Goal: Task Accomplishment & Management: Manage account settings

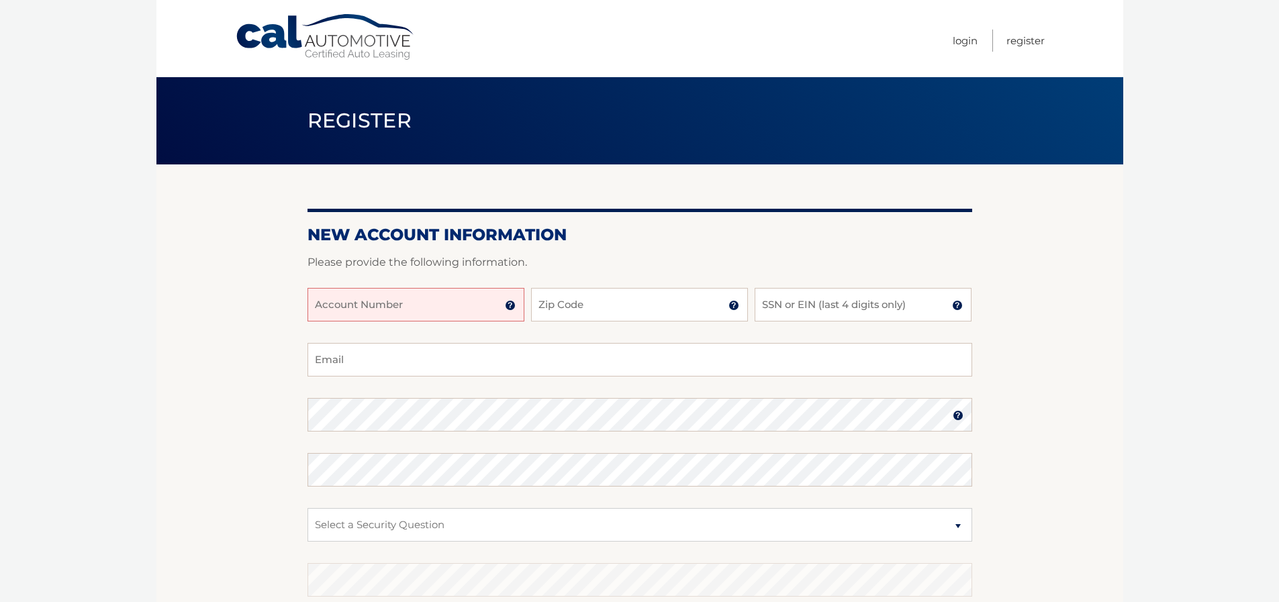
click at [381, 307] on input "Account Number" at bounding box center [415, 305] width 217 height 34
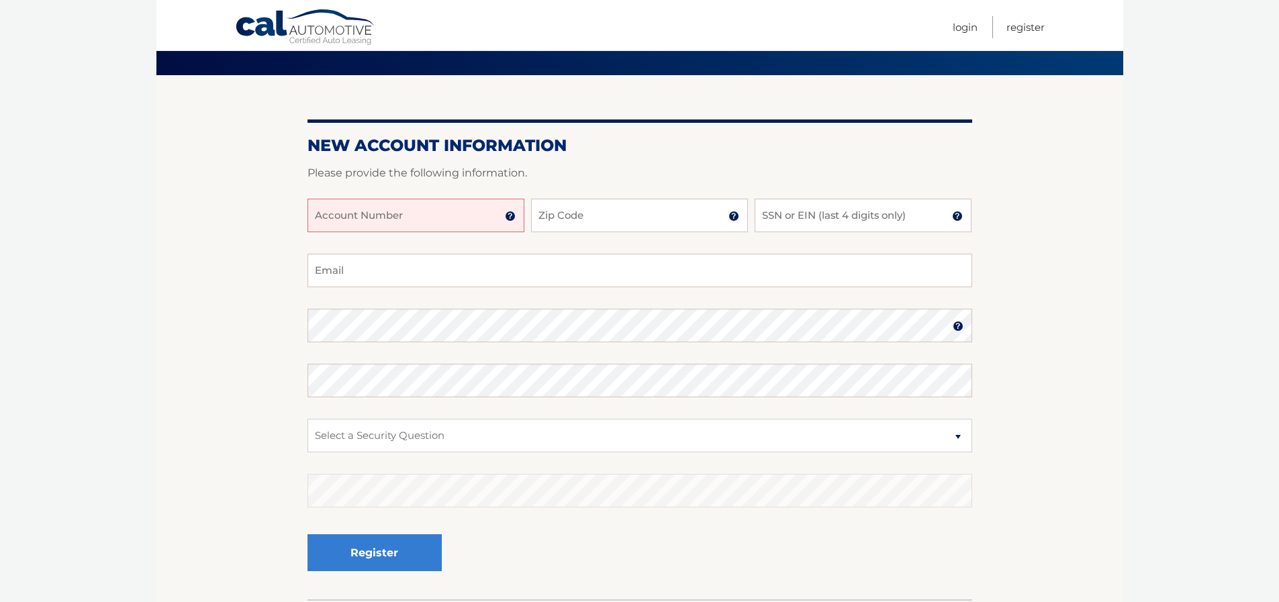
click at [330, 211] on input "Account Number" at bounding box center [415, 216] width 217 height 34
click at [389, 207] on input "Account Number" at bounding box center [415, 216] width 217 height 34
type input "44455970975"
click at [583, 206] on input "Zip Code" at bounding box center [639, 216] width 217 height 34
type input "11218"
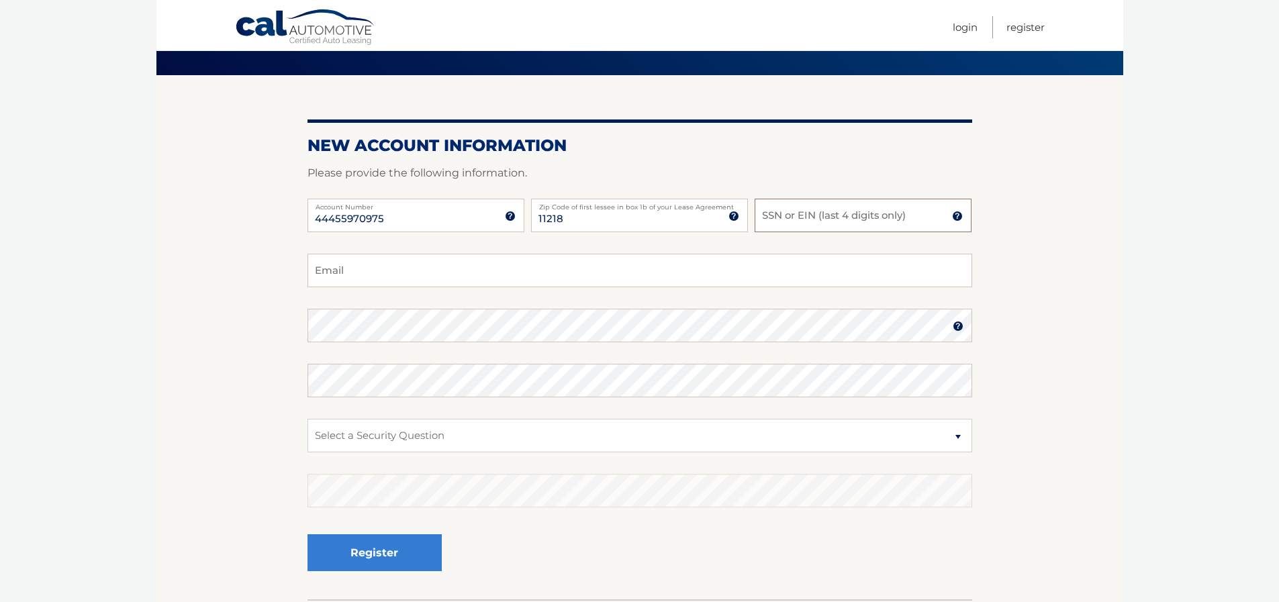
click at [831, 219] on input "SSN or EIN (last 4 digits only)" at bounding box center [862, 216] width 217 height 34
click at [334, 268] on input "Email" at bounding box center [639, 271] width 664 height 34
click at [336, 270] on input "J" at bounding box center [639, 271] width 664 height 34
type input "Joseph@primekosherbrands.com"
click at [428, 441] on select "Select a Security Question What was the name of your elementary school? What is…" at bounding box center [639, 436] width 664 height 34
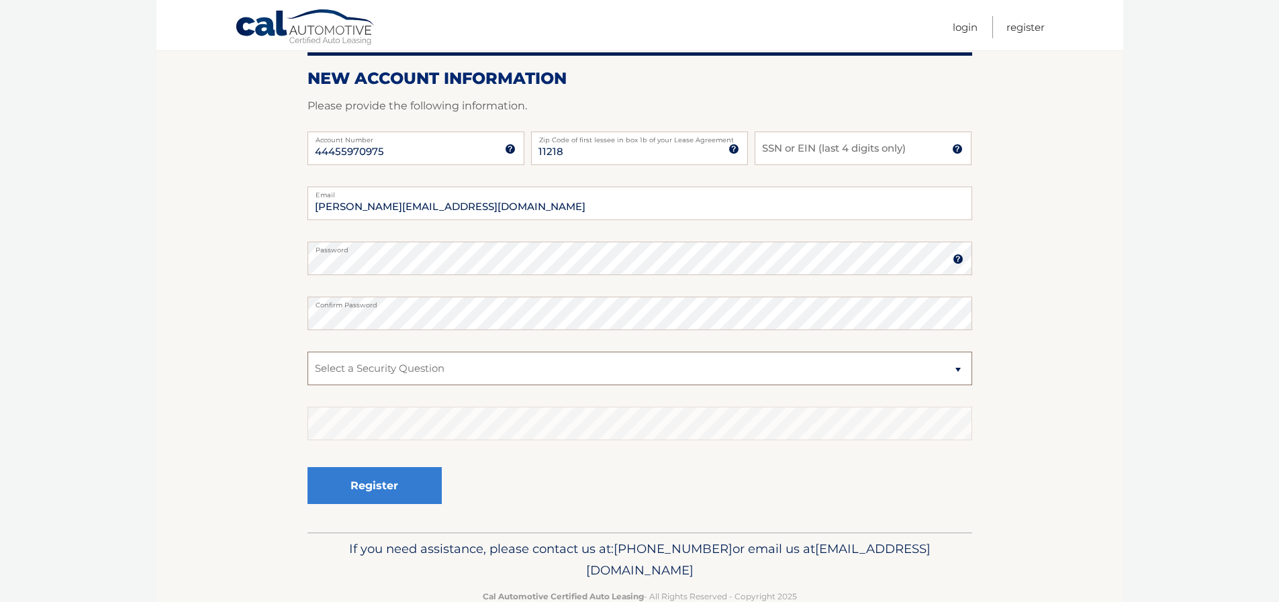
scroll to position [189, 0]
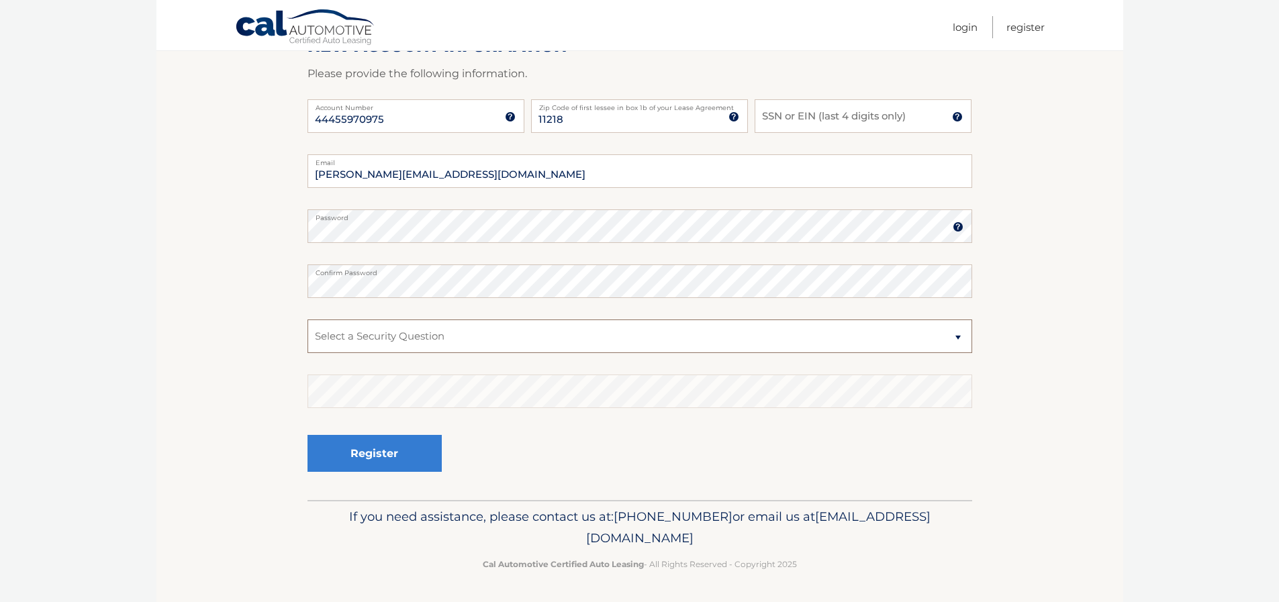
click at [779, 341] on select "Select a Security Question What was the name of your elementary school? What is…" at bounding box center [639, 336] width 664 height 34
select select "4"
click at [307, 319] on select "Select a Security Question What was the name of your elementary school? What is…" at bounding box center [639, 336] width 664 height 34
click at [793, 121] on input "SSN or EIN (last 4 digits only)" at bounding box center [862, 116] width 217 height 34
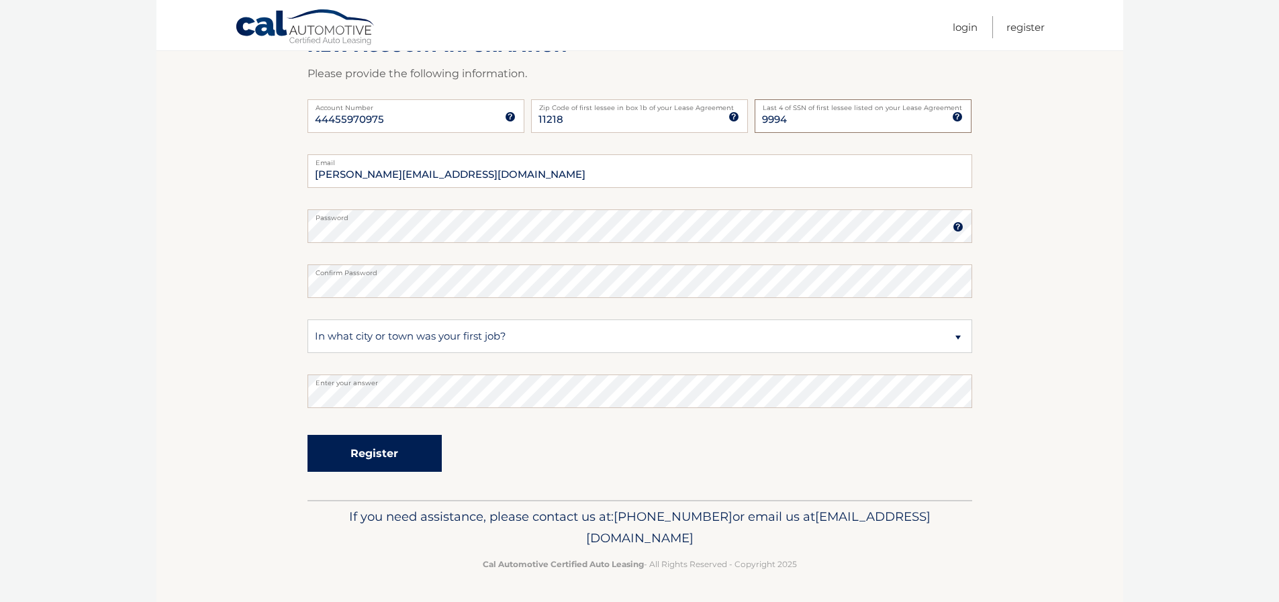
type input "9994"
click at [340, 447] on button "Register" at bounding box center [374, 453] width 134 height 37
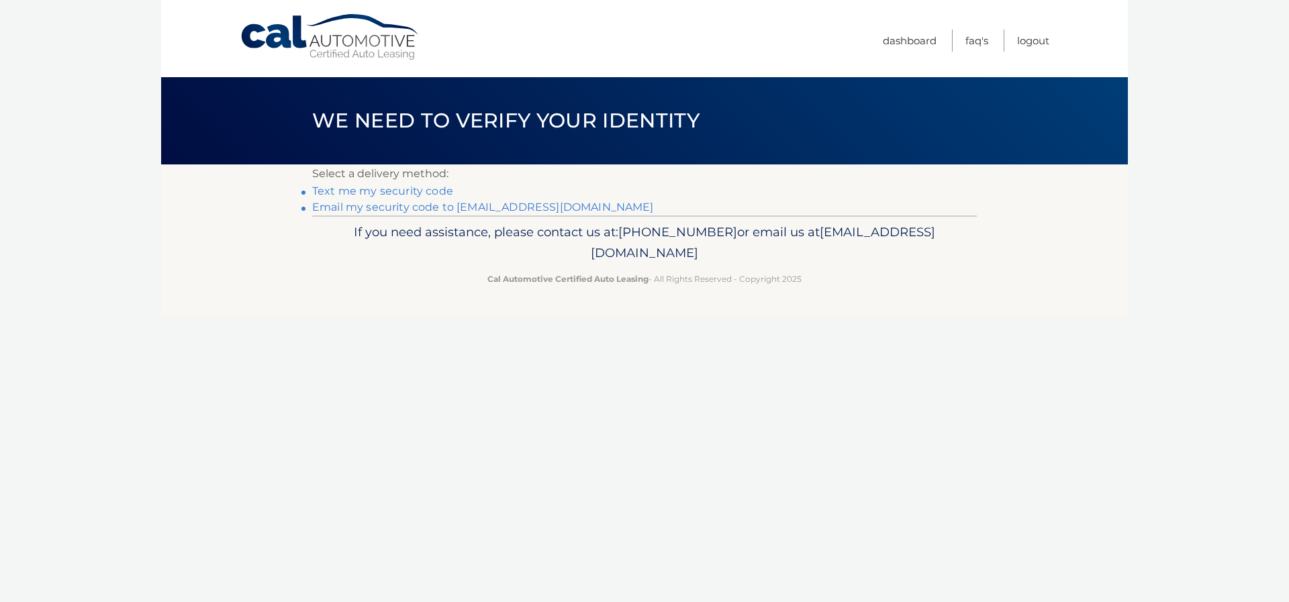
click at [415, 207] on link "Email my security code to j*****@primekosherbrands.com" at bounding box center [483, 207] width 342 height 13
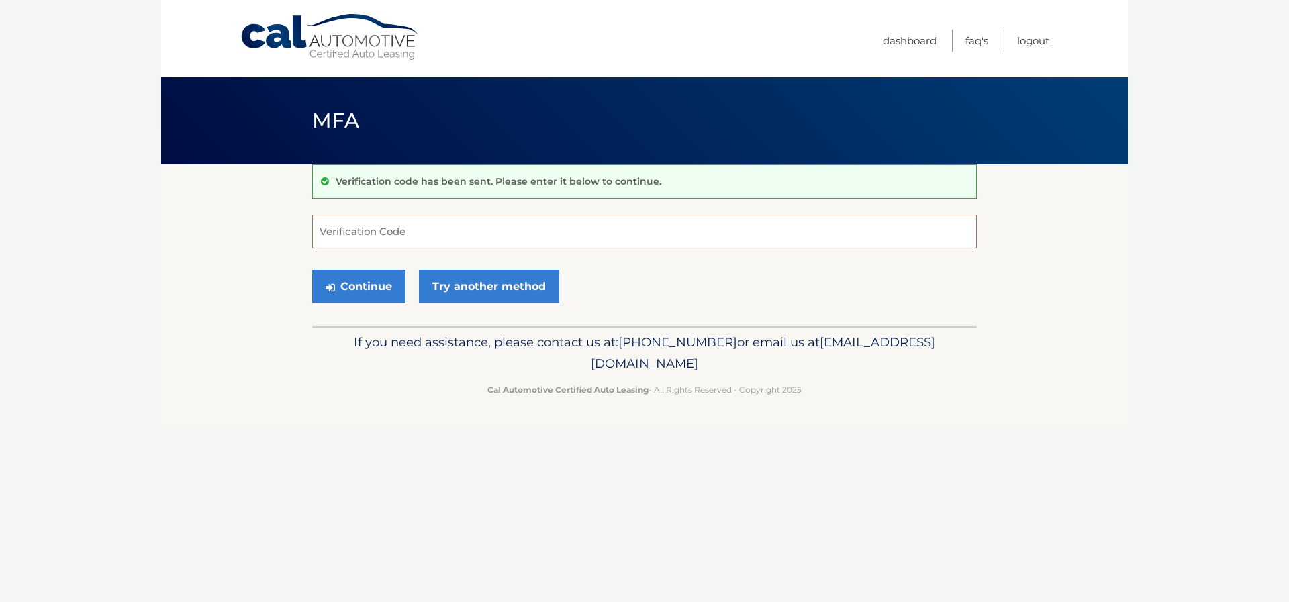
click at [410, 228] on input "Verification Code" at bounding box center [644, 232] width 664 height 34
paste input "664752"
type input "664752"
click at [387, 281] on button "Continue" at bounding box center [358, 287] width 93 height 34
click at [354, 280] on button "Continue" at bounding box center [358, 287] width 93 height 34
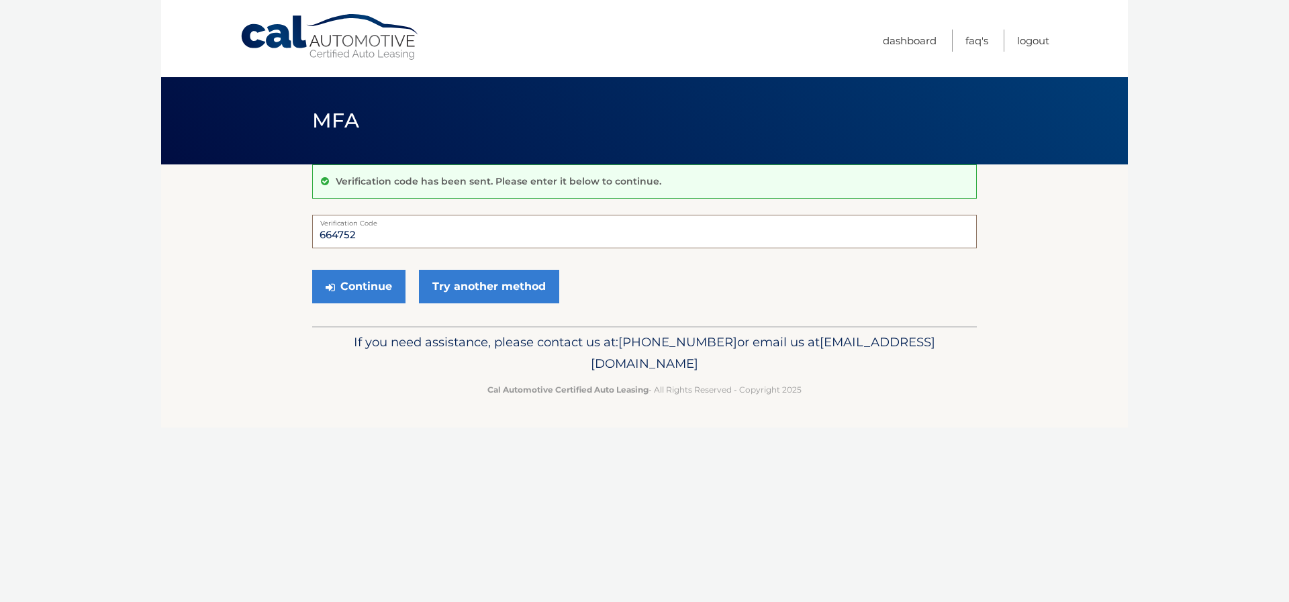
drag, startPoint x: 380, startPoint y: 232, endPoint x: 311, endPoint y: 222, distance: 69.8
click at [311, 222] on section "Verification code has been sent. Please enter it below to continue. 664752 Veri…" at bounding box center [644, 245] width 967 height 162
type input "664752"
click at [312, 270] on button "Continue" at bounding box center [358, 287] width 93 height 34
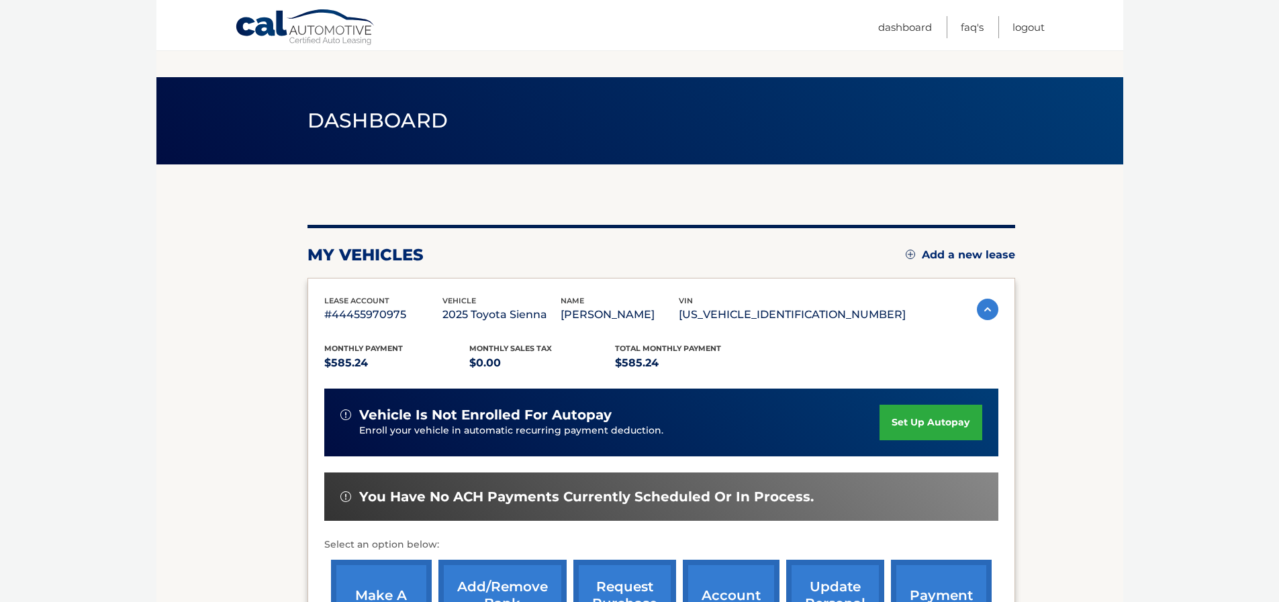
scroll to position [112, 0]
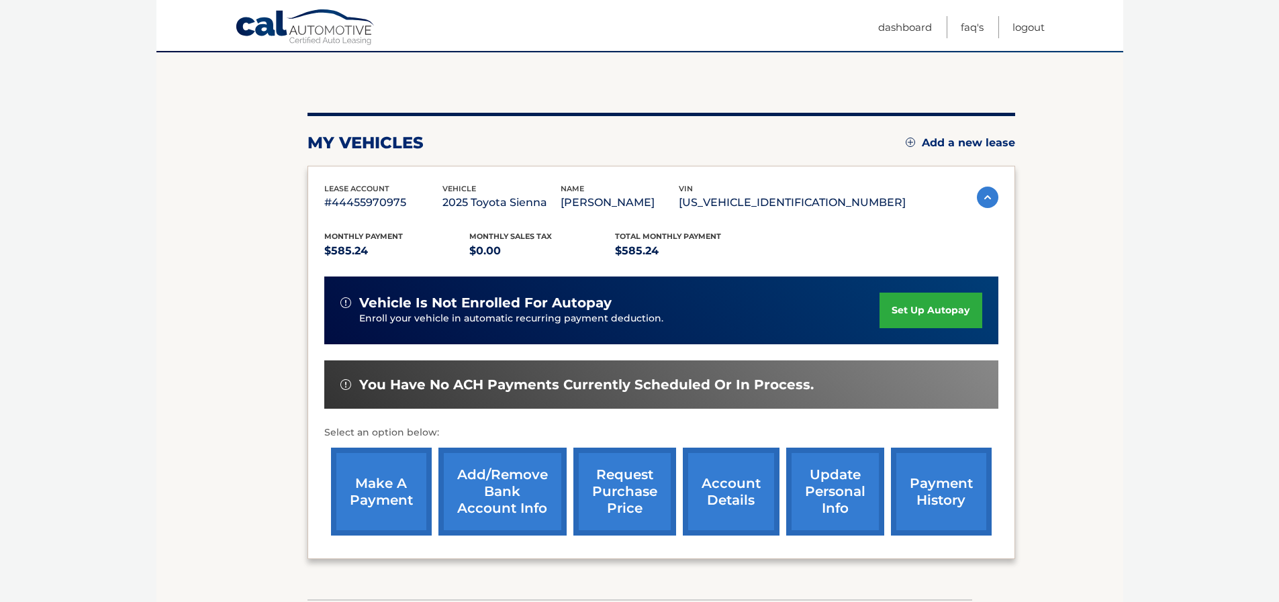
click at [917, 313] on link "set up autopay" at bounding box center [930, 311] width 102 height 36
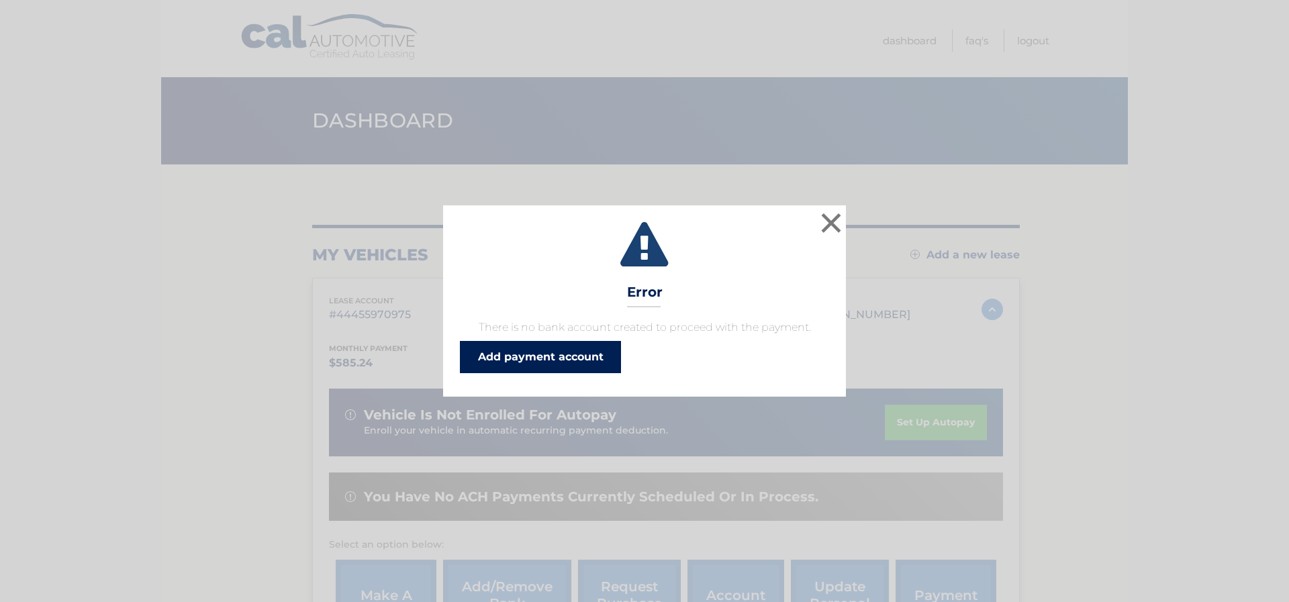
click at [546, 365] on link "Add payment account" at bounding box center [540, 357] width 161 height 32
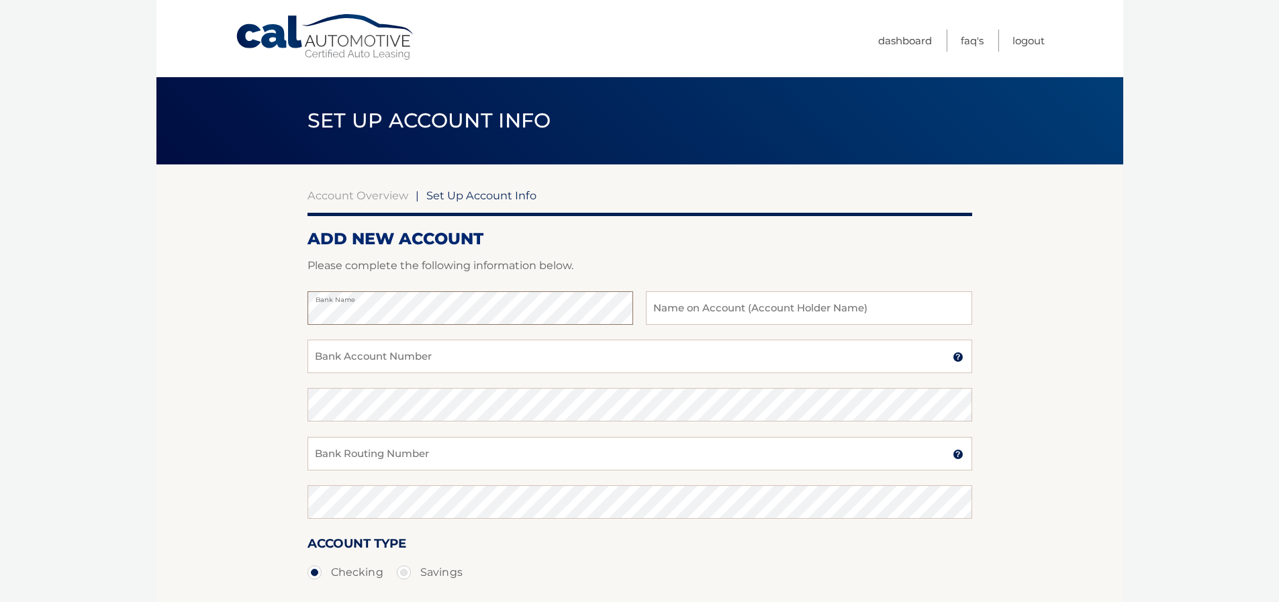
click at [251, 328] on section "Account Overview | Set Up Account Info ADD NEW ACCOUNT Please complete the foll…" at bounding box center [639, 420] width 967 height 512
click at [839, 313] on input "text" at bounding box center [809, 308] width 326 height 34
paste input "Prime Kosher Brands"
type input "Prime Kosher Brands"
click at [305, 317] on section "Account Overview | Set Up Account Info ADD NEW ACCOUNT Please complete the foll…" at bounding box center [639, 420] width 967 height 512
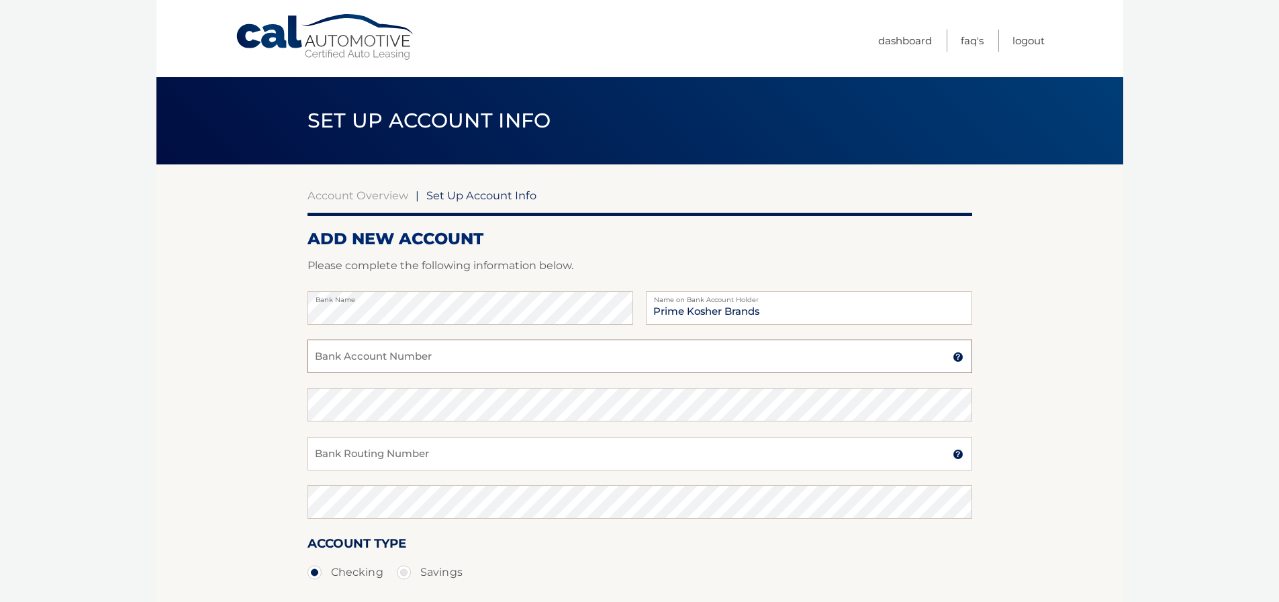
click at [330, 357] on input "Bank Account Number" at bounding box center [639, 357] width 664 height 34
type input "350090509"
click at [336, 454] on input "Bank Routing Number" at bounding box center [639, 454] width 664 height 34
type input "021000021"
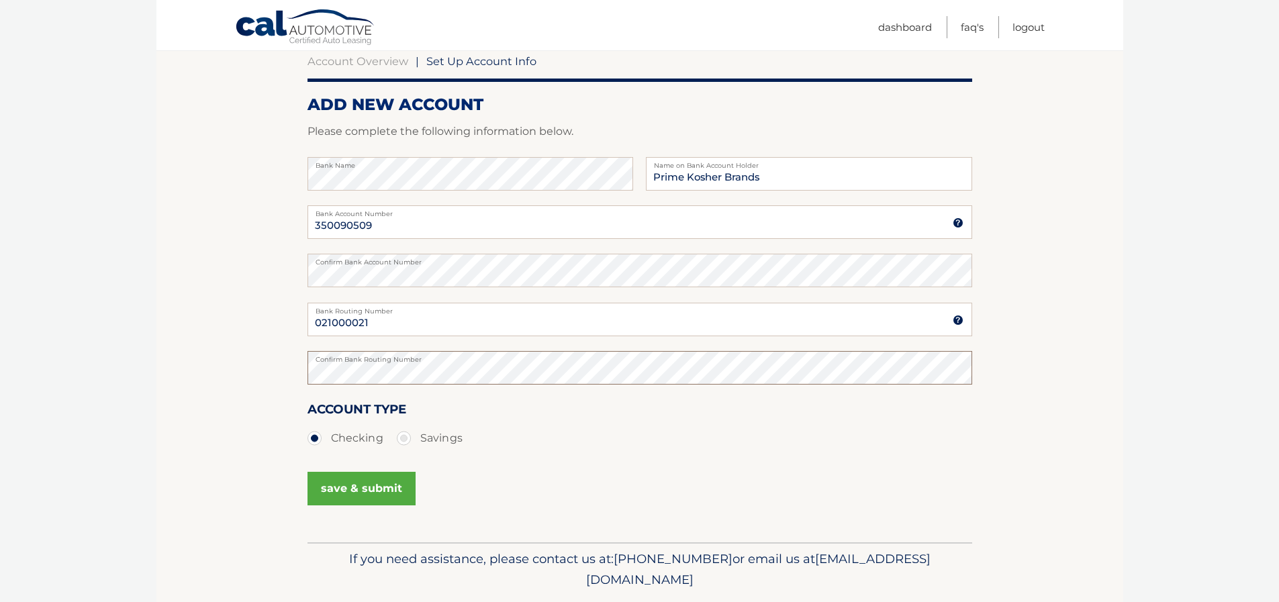
scroll to position [177, 0]
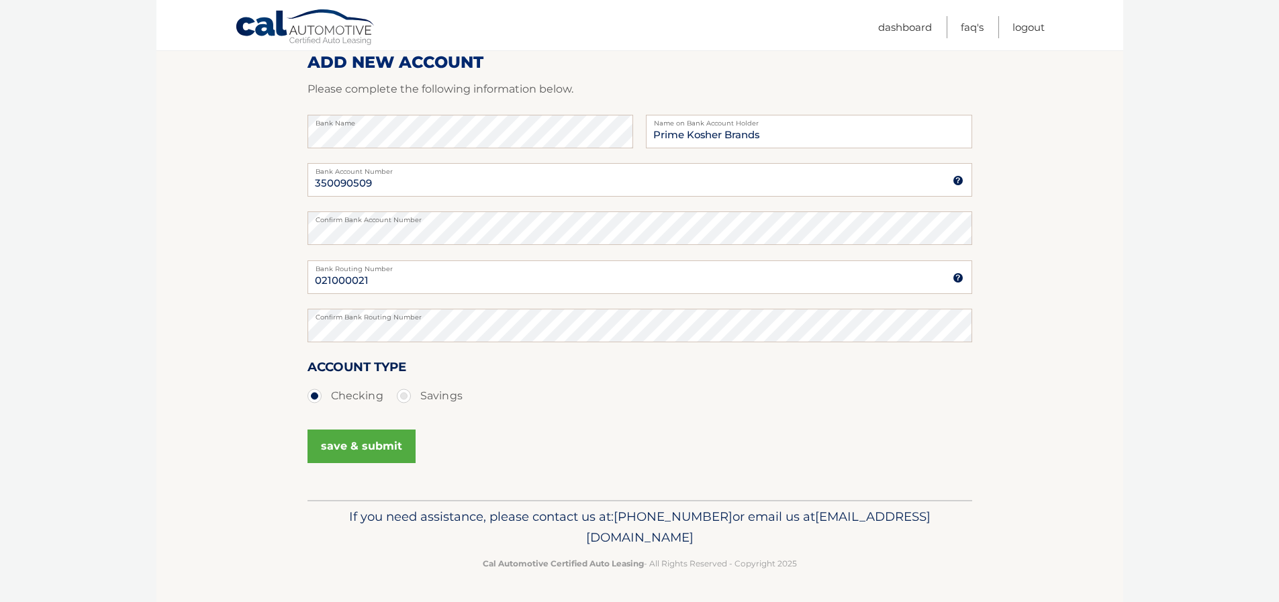
click at [392, 450] on button "save & submit" at bounding box center [361, 447] width 108 height 34
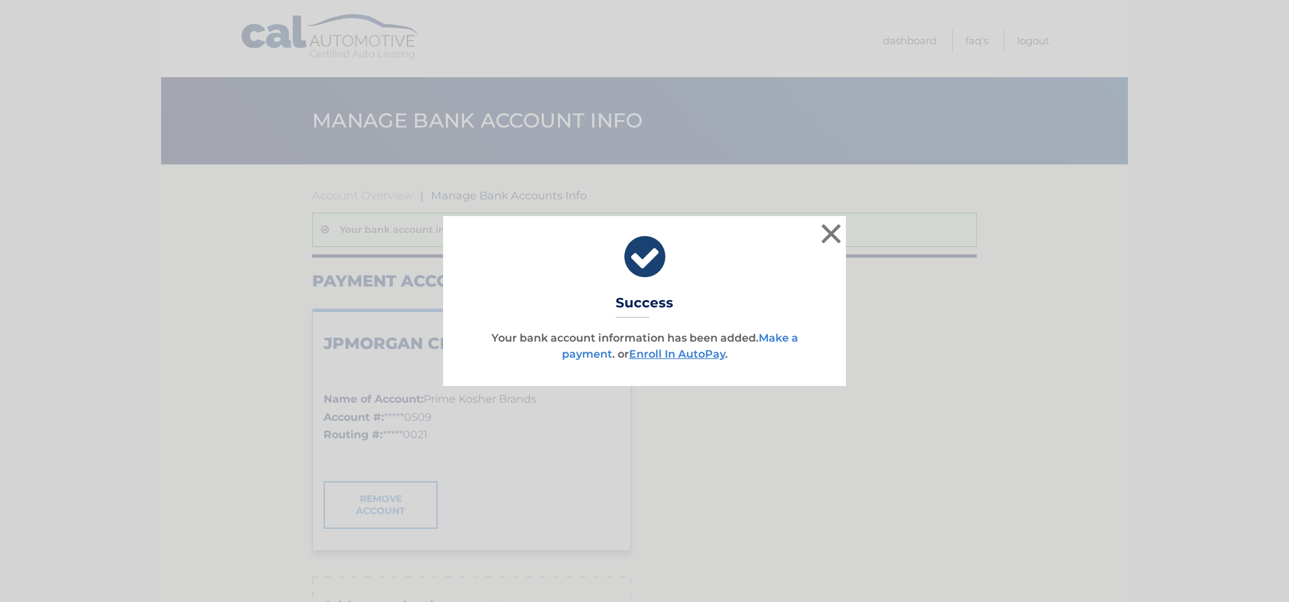
click at [781, 334] on link "Make a payment" at bounding box center [680, 346] width 236 height 29
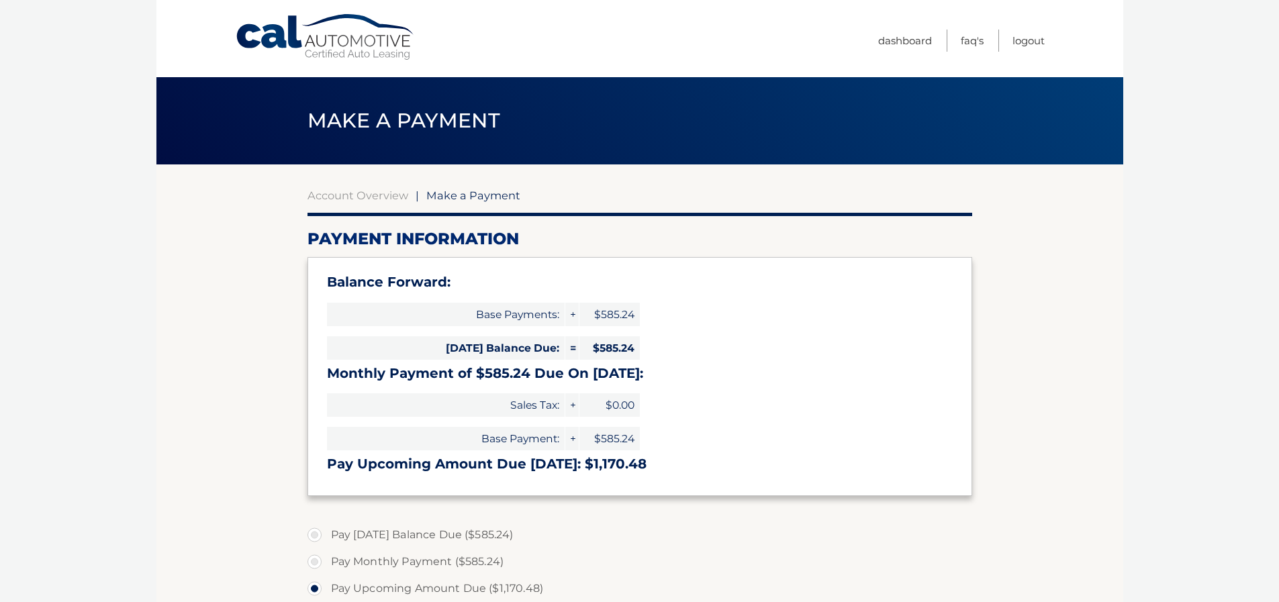
select select "YTkyN2JlNWMtZmU3Yy00ZGE3LWE0NWUtZDUxYTFjZjZmNjgw"
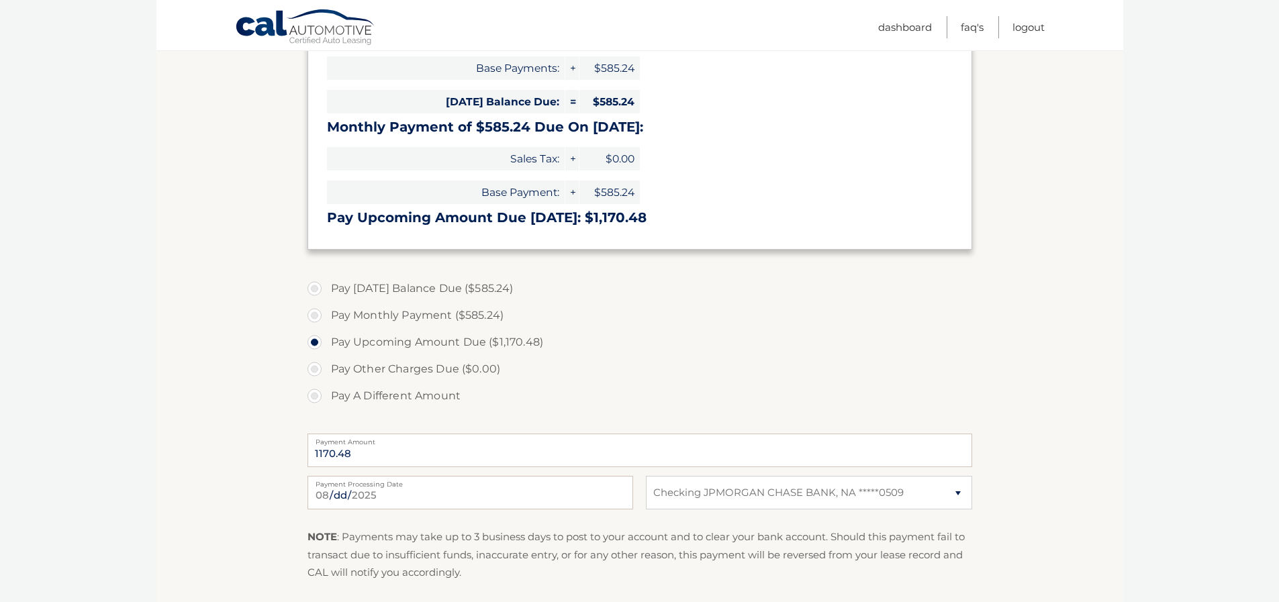
click at [312, 287] on label "Pay [DATE] Balance Due ($585.24)" at bounding box center [639, 288] width 664 height 27
click at [313, 287] on input "Pay Today's Balance Due ($585.24)" at bounding box center [319, 285] width 13 height 21
radio input "true"
type input "585.24"
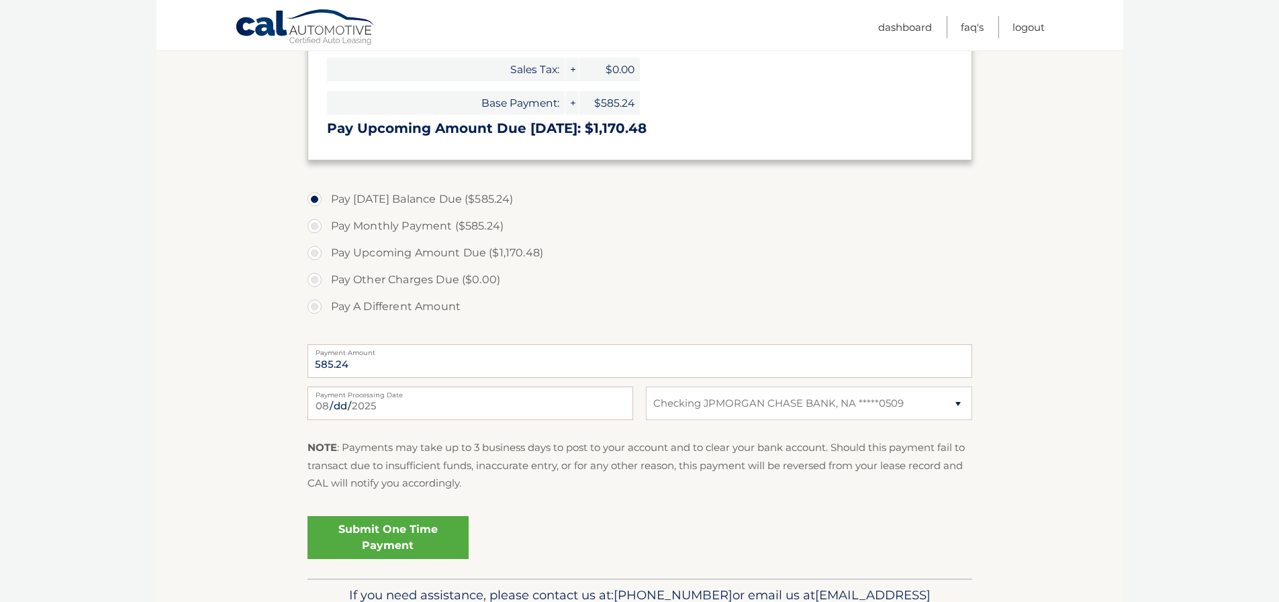
click at [418, 541] on link "Submit One Time Payment" at bounding box center [387, 537] width 161 height 43
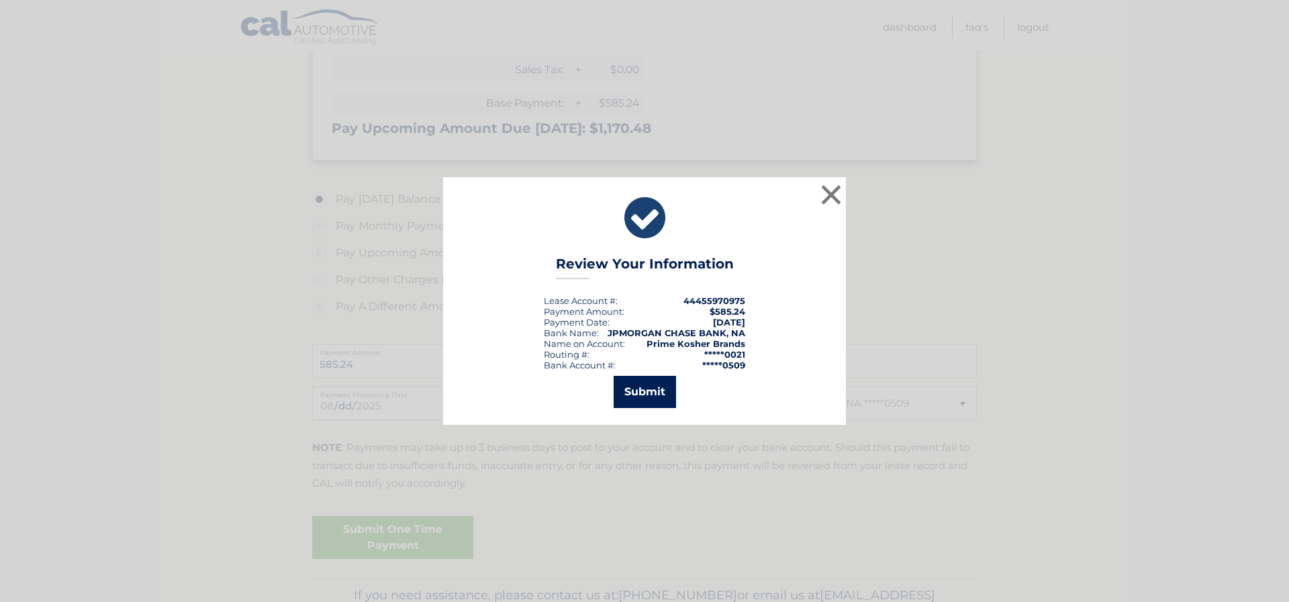
click at [644, 397] on button "Submit" at bounding box center [644, 392] width 62 height 32
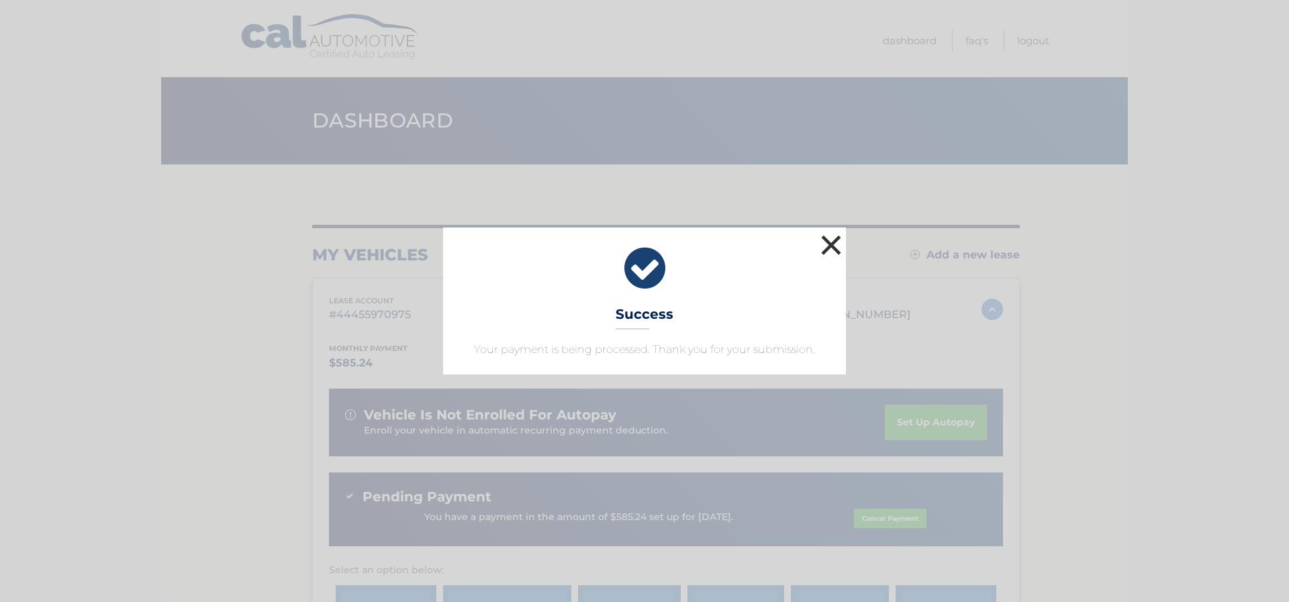
click at [834, 248] on button "×" at bounding box center [831, 245] width 27 height 27
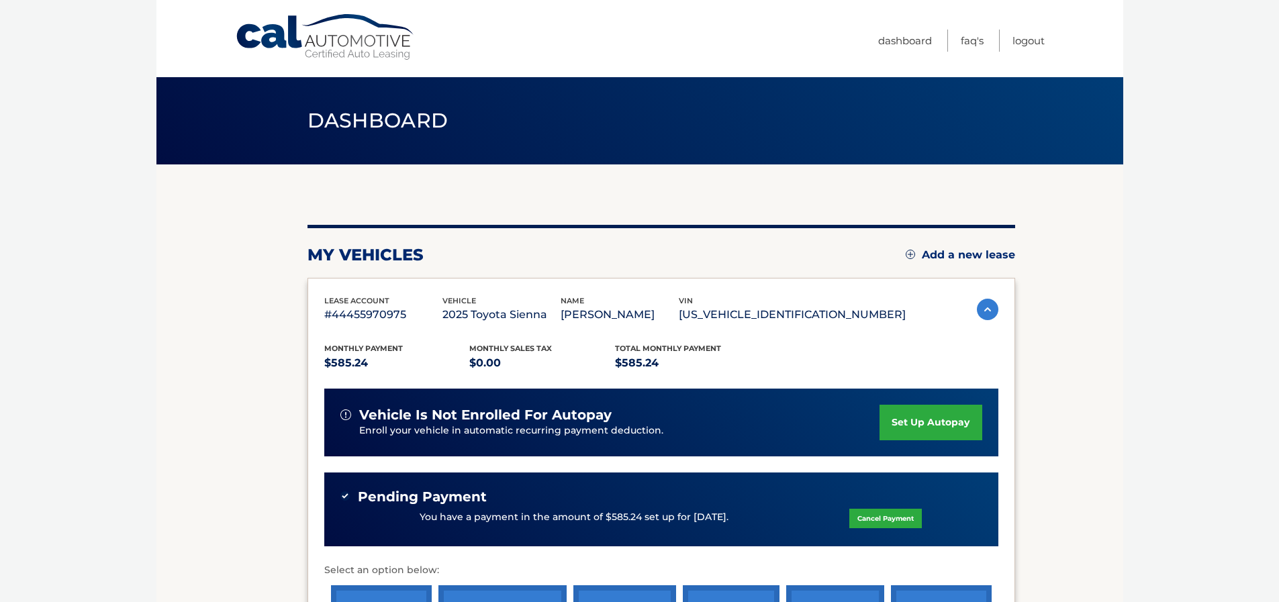
click at [934, 416] on link "set up autopay" at bounding box center [930, 423] width 102 height 36
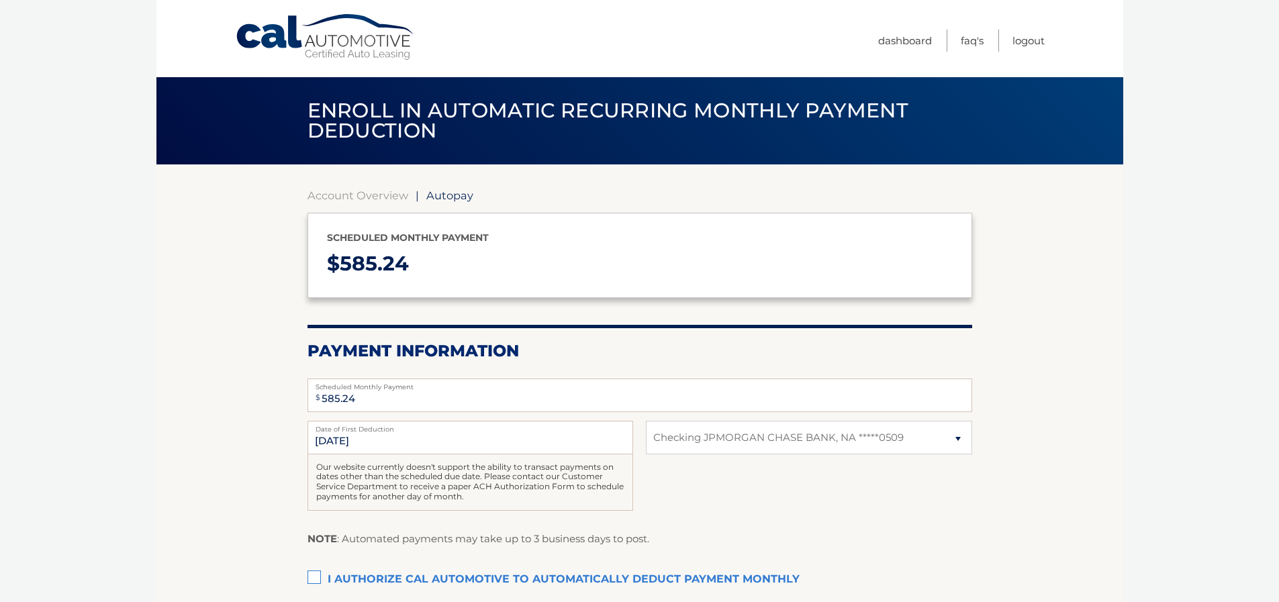
select select "YTkyN2JlNWMtZmU3Yy00ZGE3LWE0NWUtZDUxYTFjZjZmNjgw"
click at [930, 417] on fieldset "$ 585.24 Scheduled Monthly Payment Monthly Deduction cannot exceed amount of 2 …" at bounding box center [639, 520] width 664 height 300
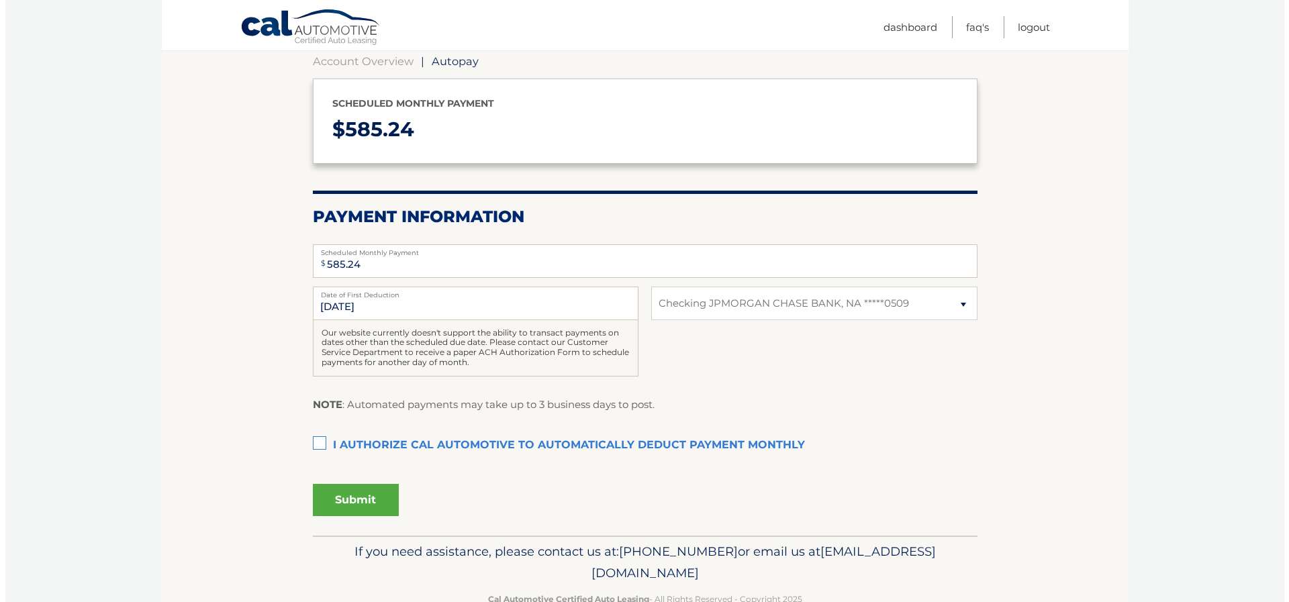
scroll to position [169, 0]
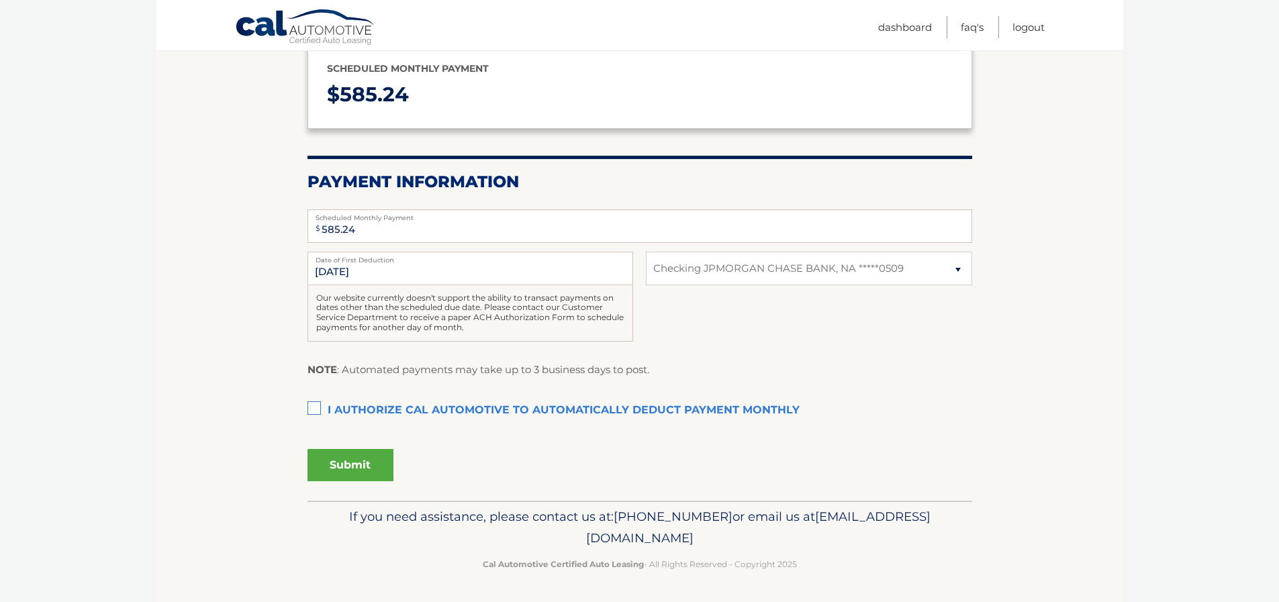
click at [315, 407] on label "I authorize cal automotive to automatically deduct payment monthly This checkbo…" at bounding box center [639, 410] width 664 height 27
click at [0, 0] on input "I authorize cal automotive to automatically deduct payment monthly This checkbo…" at bounding box center [0, 0] width 0 height 0
click at [352, 466] on button "Submit" at bounding box center [350, 465] width 86 height 32
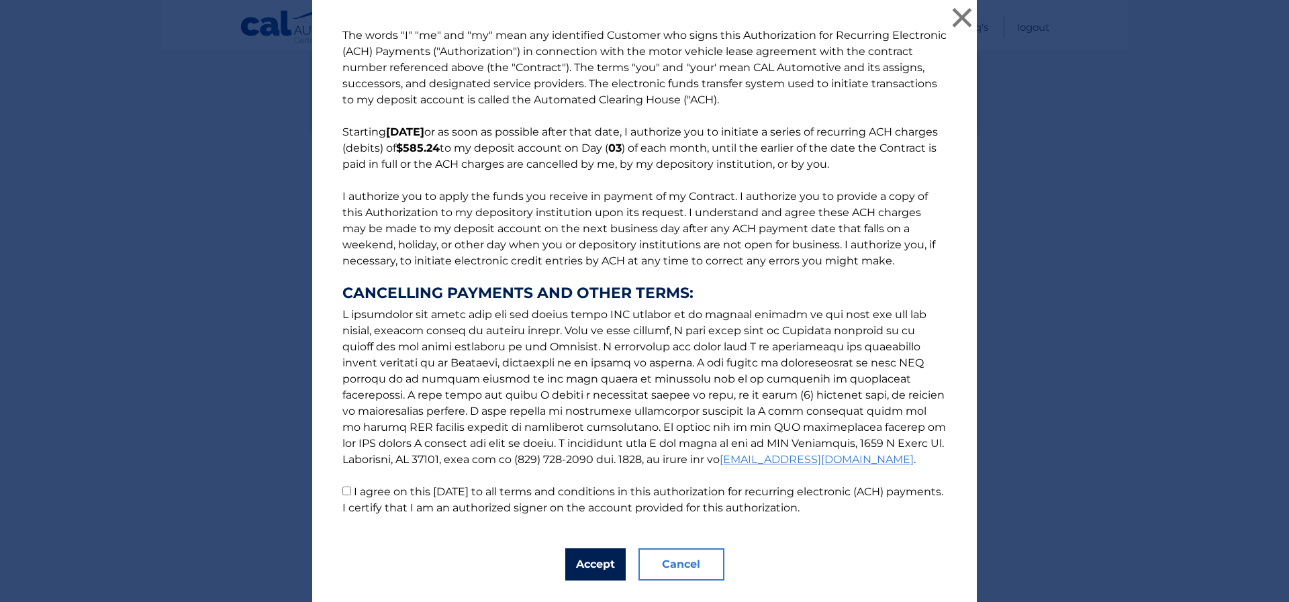
click at [596, 554] on button "Accept" at bounding box center [595, 564] width 60 height 32
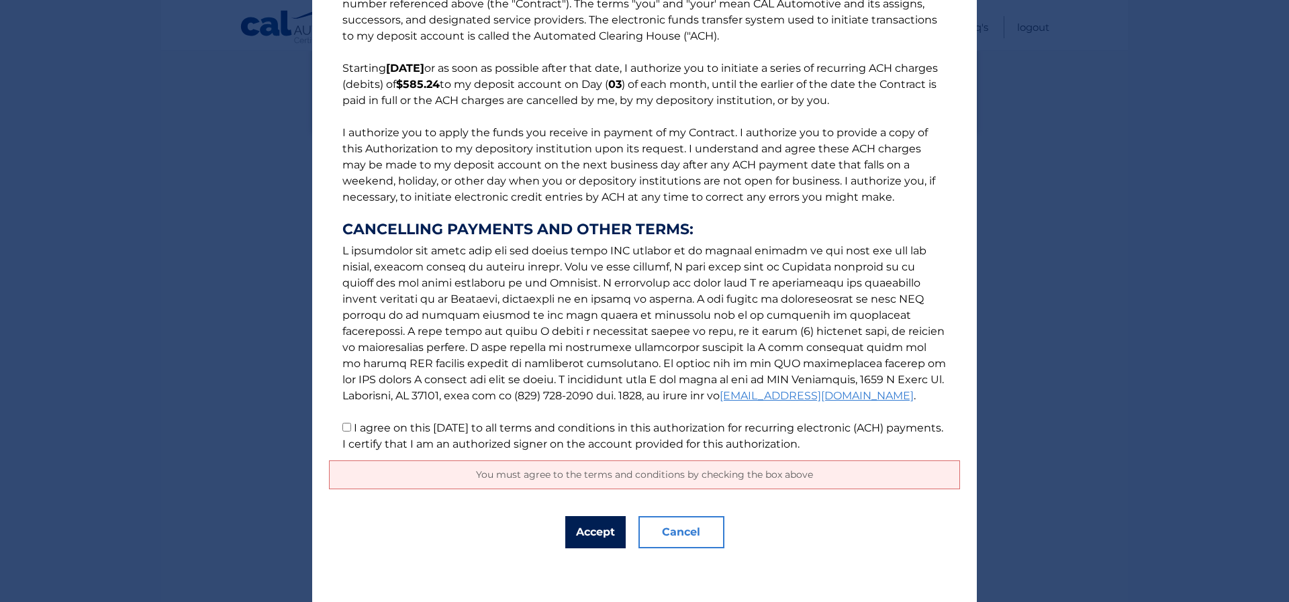
scroll to position [0, 0]
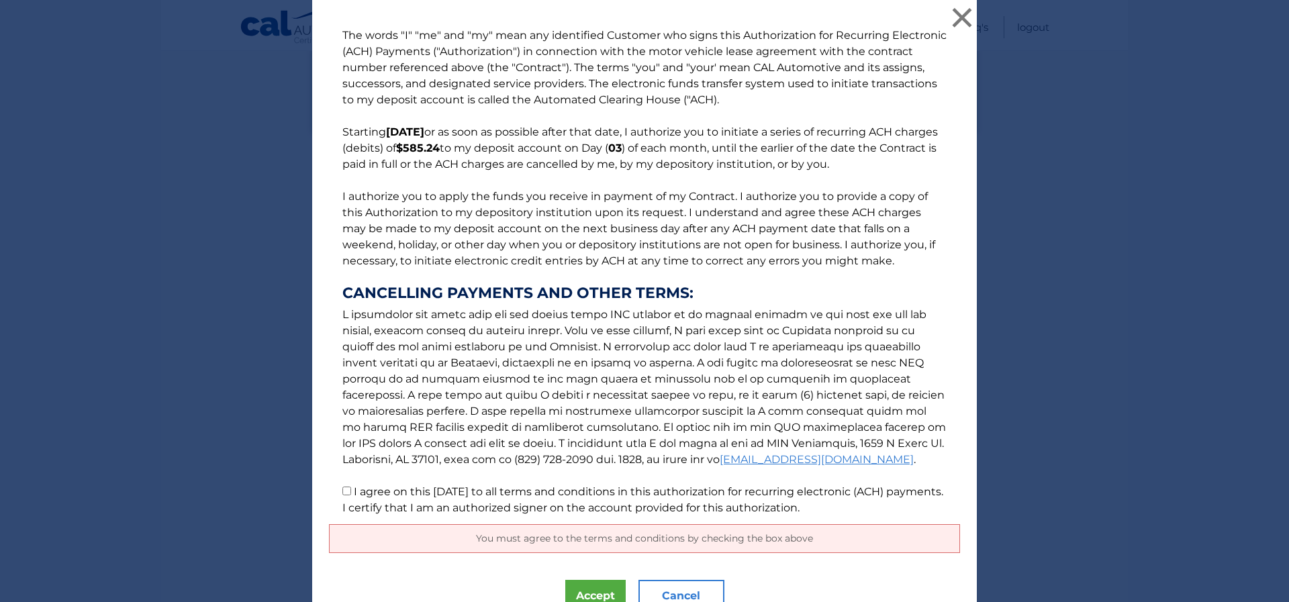
click at [342, 493] on input "I agree on this 08/26/2025 to all terms and conditions in this authorization fo…" at bounding box center [346, 491] width 9 height 9
checkbox input "true"
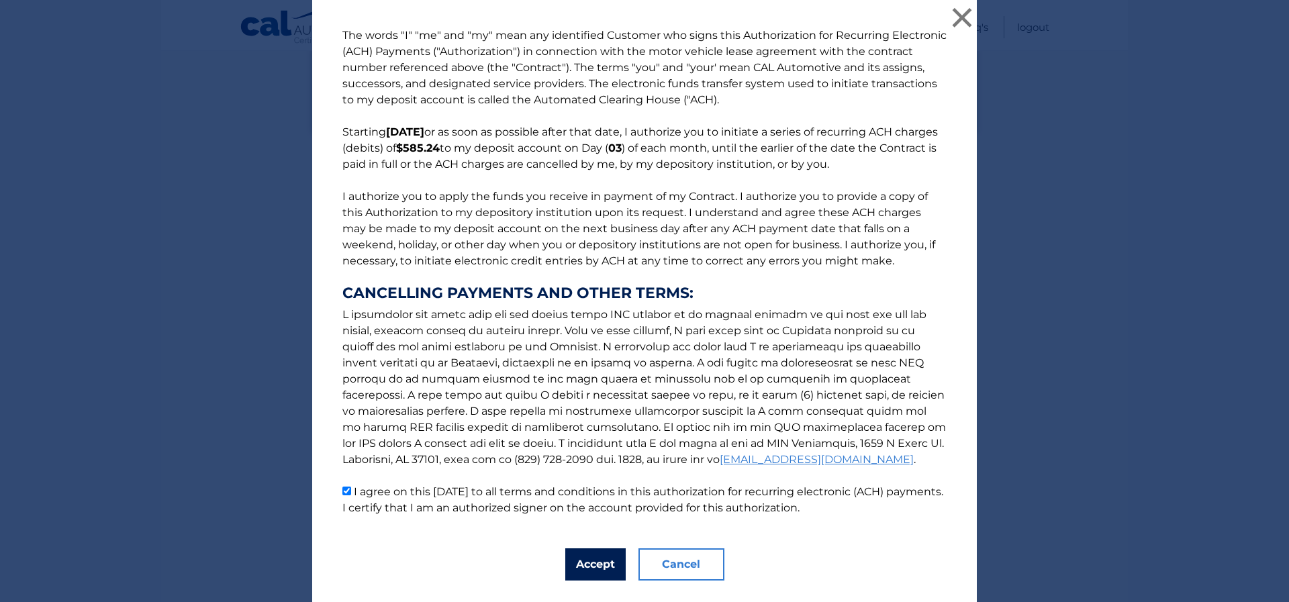
click at [575, 566] on button "Accept" at bounding box center [595, 564] width 60 height 32
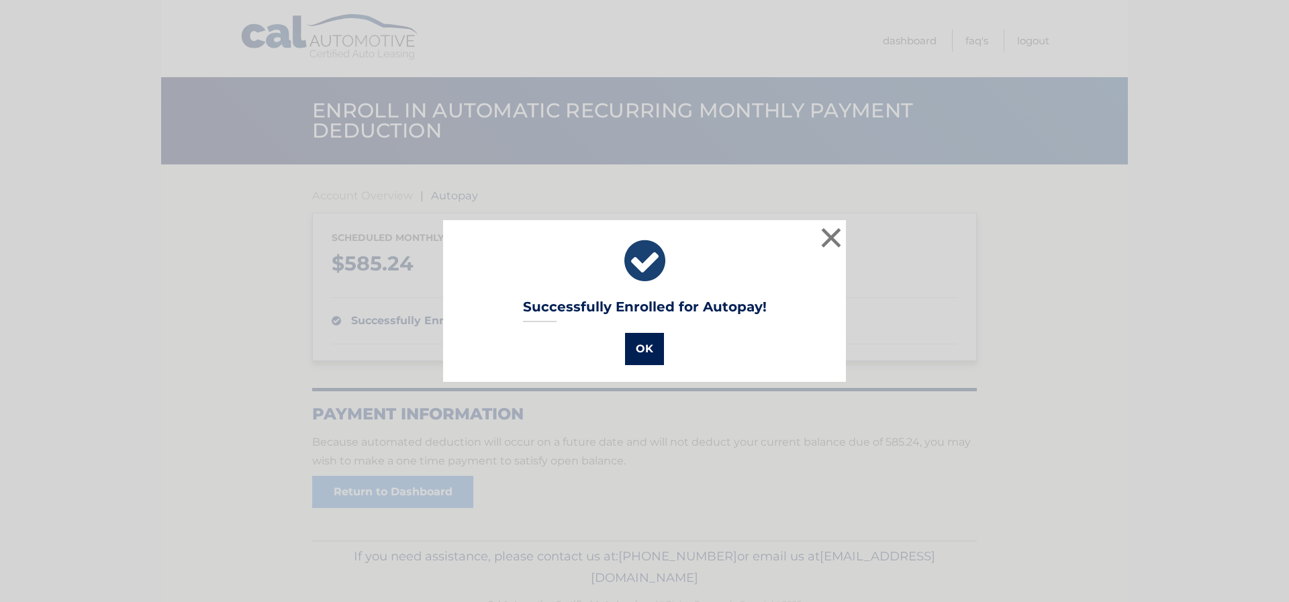
click at [632, 350] on button "OK" at bounding box center [644, 349] width 39 height 32
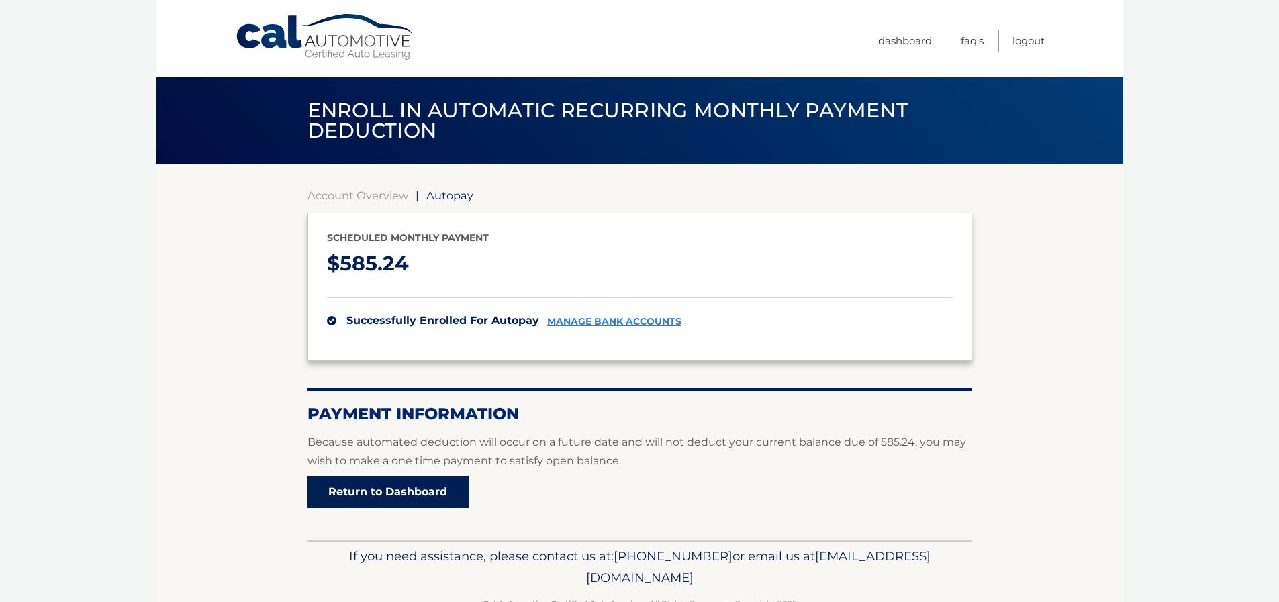
click at [451, 485] on link "Return to Dashboard" at bounding box center [387, 492] width 161 height 32
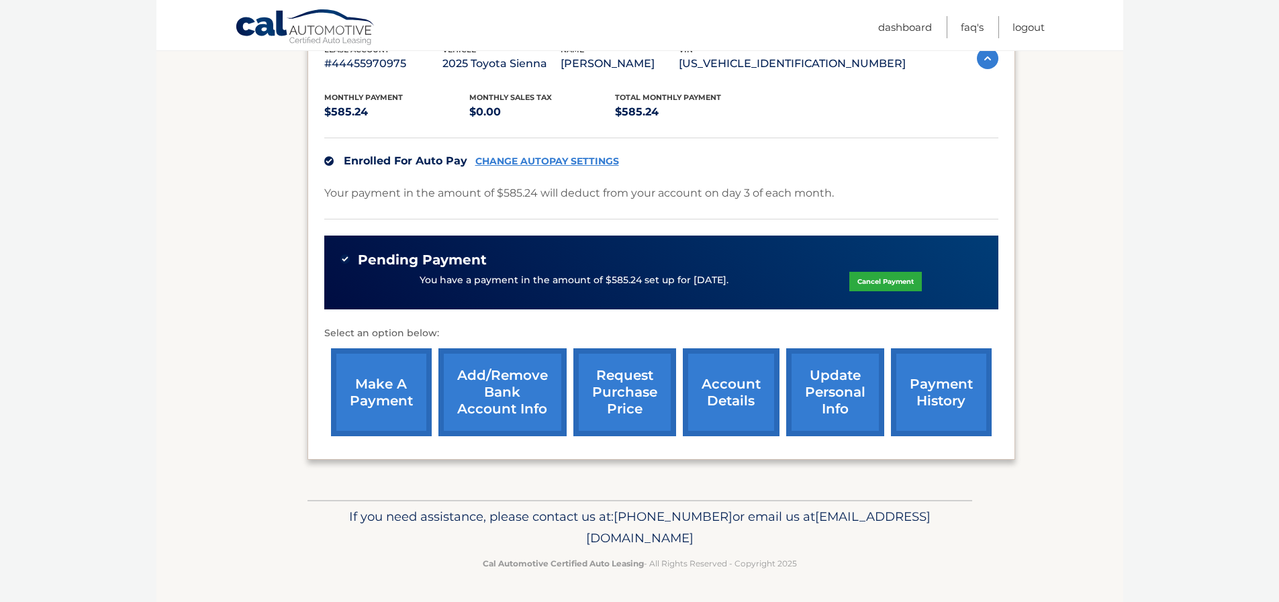
scroll to position [117, 0]
